Goal: Information Seeking & Learning: Learn about a topic

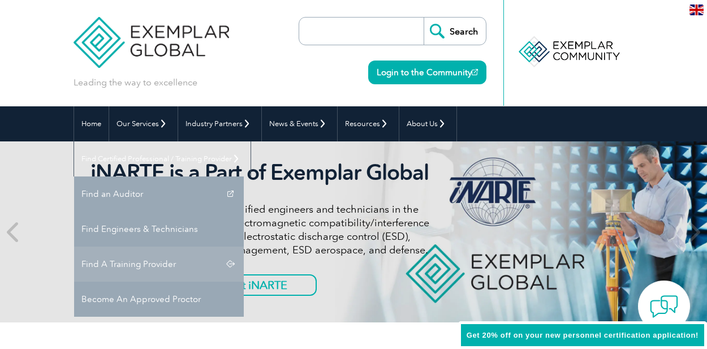
click at [244, 246] on link "Find A Training Provider" at bounding box center [159, 263] width 170 height 35
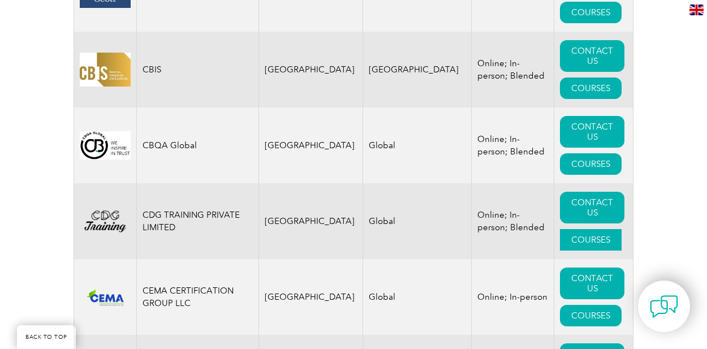
scroll to position [3653, 0]
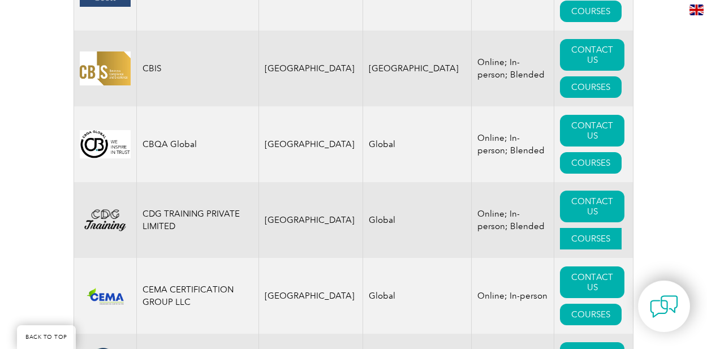
click at [587, 228] on link "COURSES" at bounding box center [591, 238] width 62 height 21
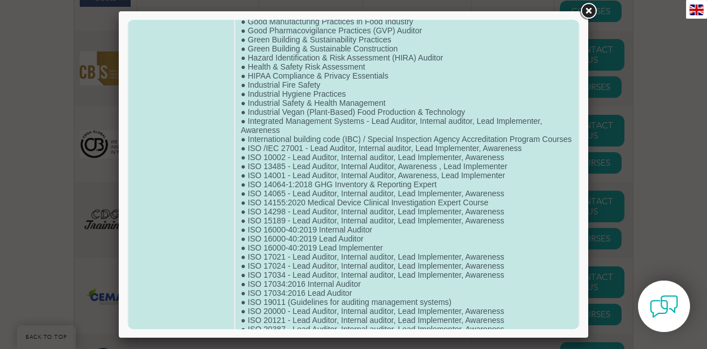
scroll to position [1494, 0]
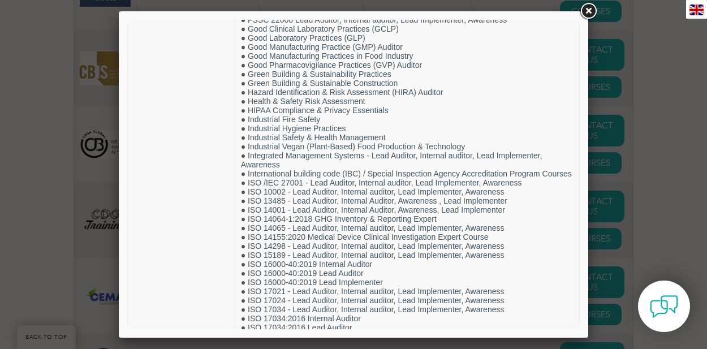
click at [590, 8] on link at bounding box center [588, 11] width 20 height 20
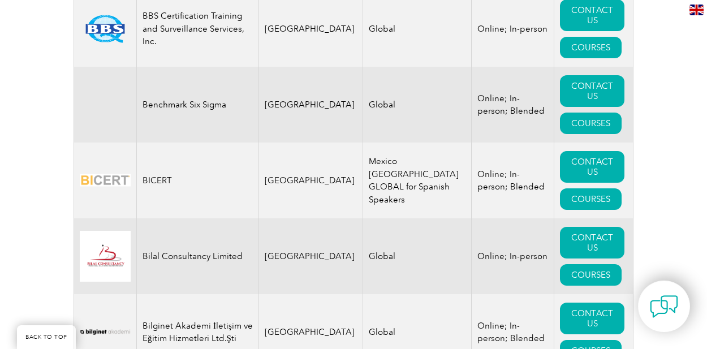
scroll to position [2121, 0]
